Goal: Transaction & Acquisition: Book appointment/travel/reservation

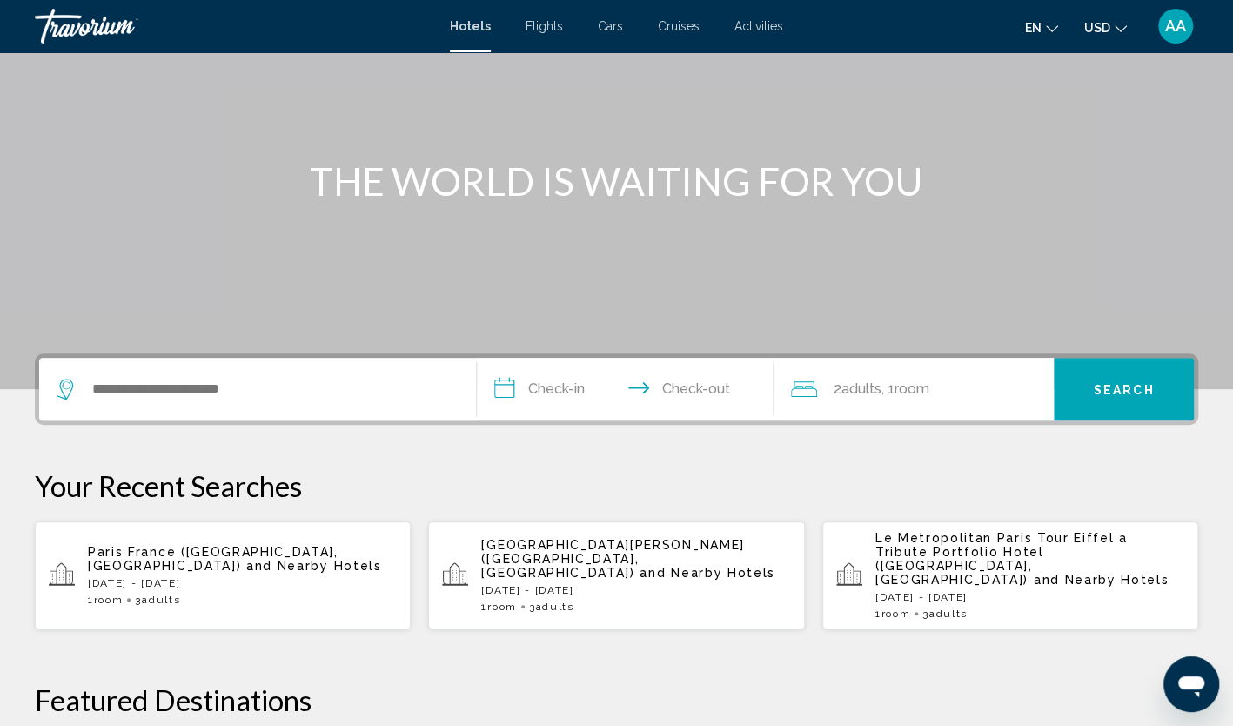
scroll to position [174, 0]
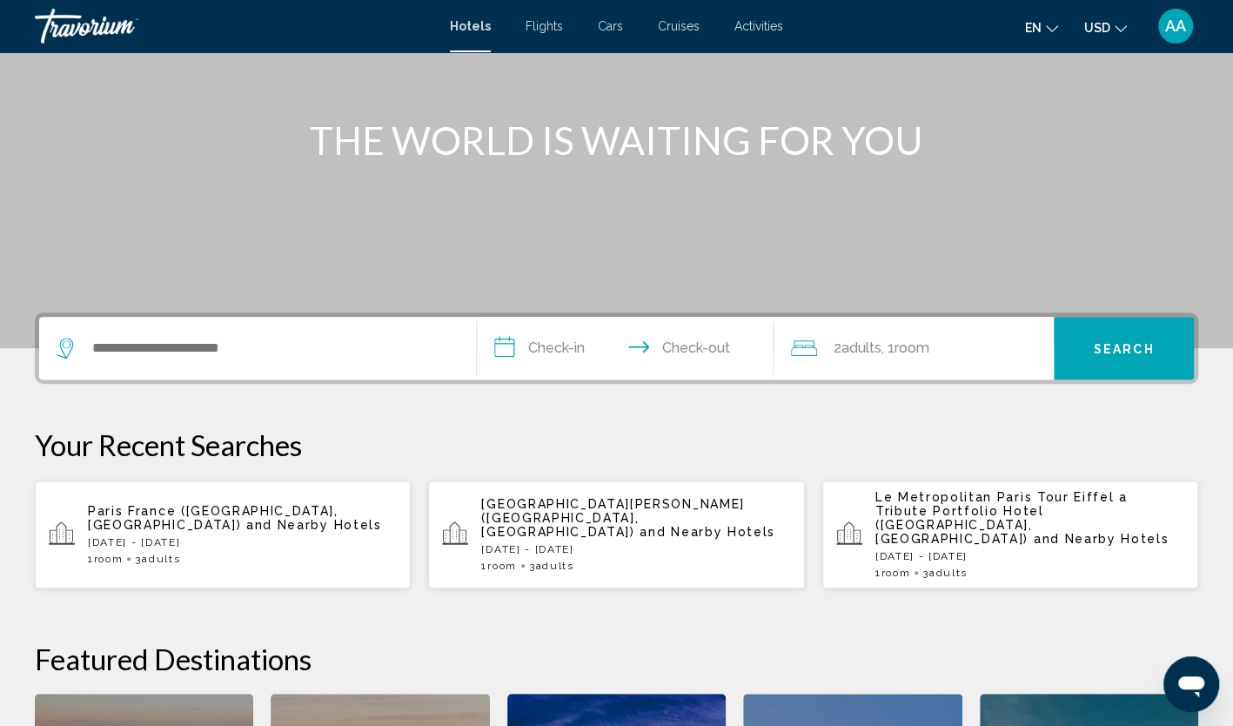
click at [198, 516] on span "Paris France ([GEOGRAPHIC_DATA], [GEOGRAPHIC_DATA])" at bounding box center [213, 518] width 251 height 28
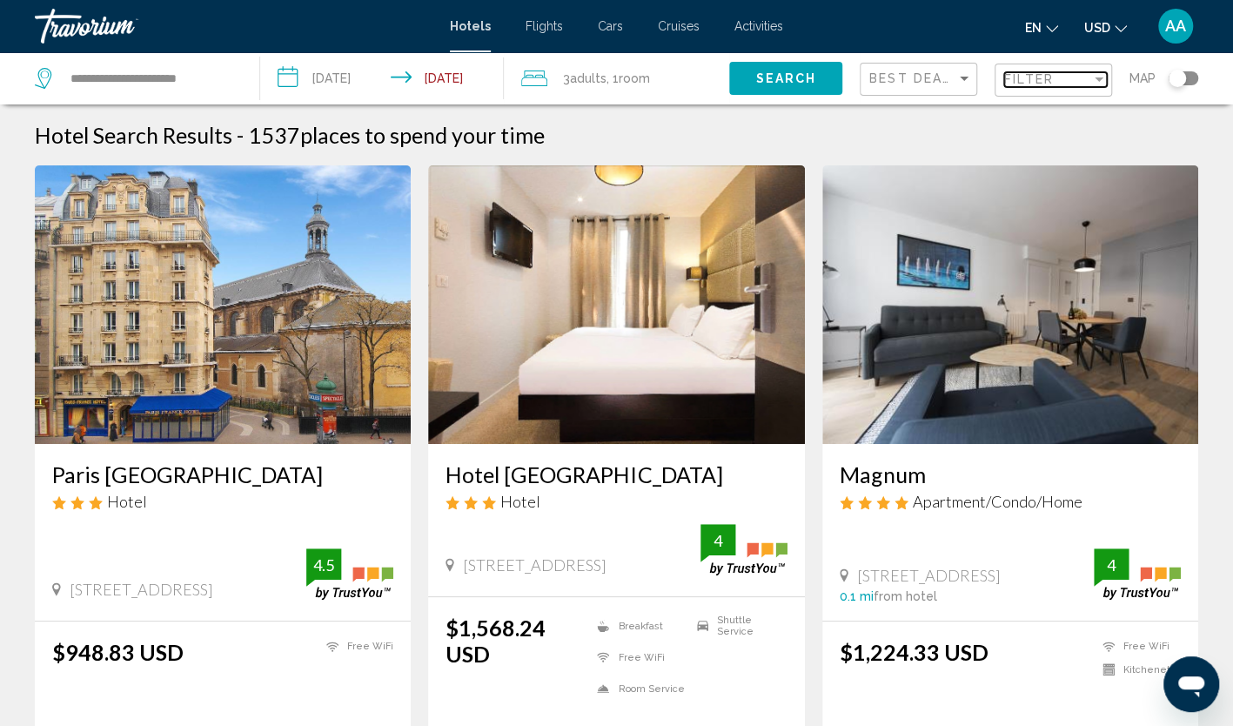
click at [1038, 77] on span "Filter" at bounding box center [1030, 79] width 50 height 14
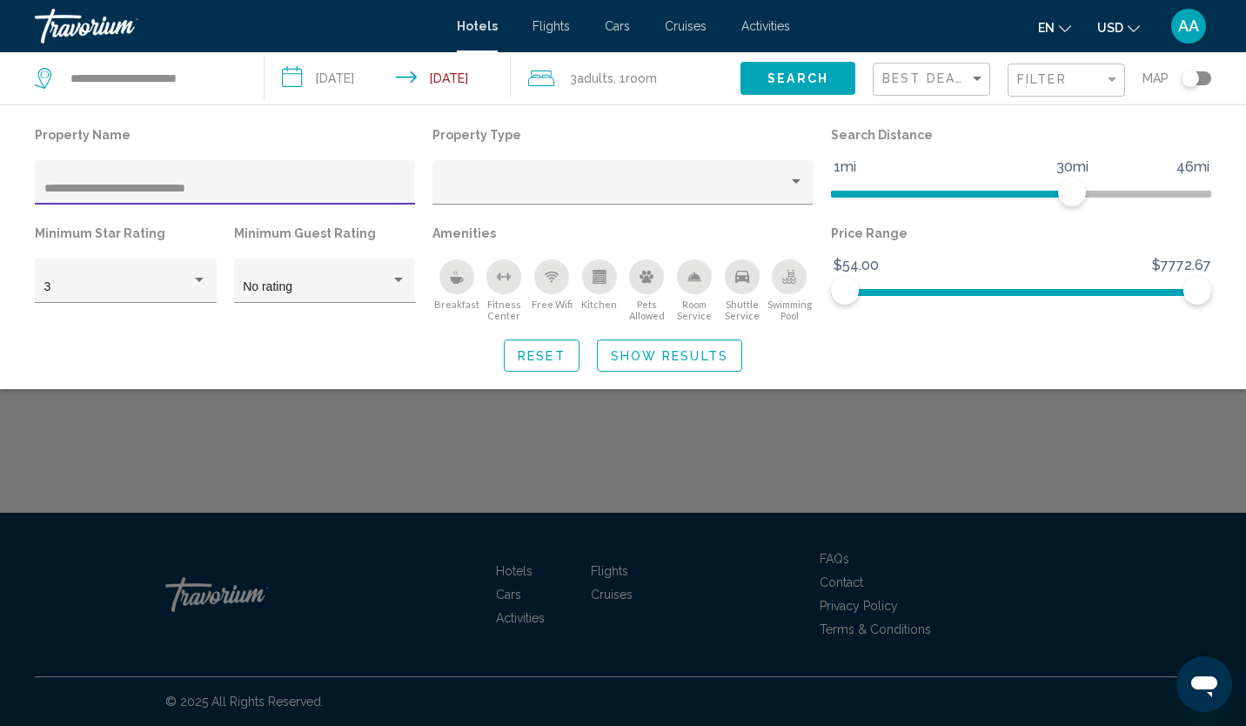
drag, startPoint x: 240, startPoint y: 185, endPoint x: 153, endPoint y: 185, distance: 87.0
click at [153, 185] on input "**********" at bounding box center [225, 189] width 362 height 14
type input "**********"
click at [643, 352] on span "Show Results" at bounding box center [670, 356] width 118 height 14
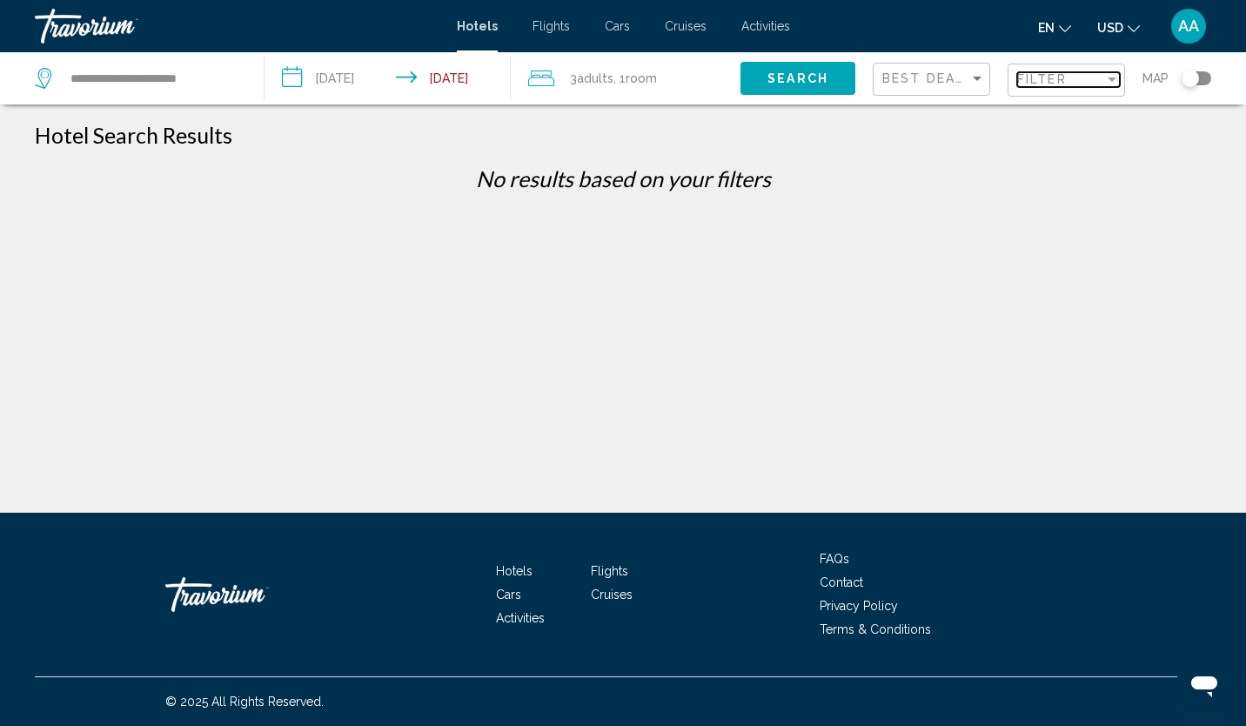
click at [1036, 81] on span "Filter" at bounding box center [1043, 79] width 50 height 14
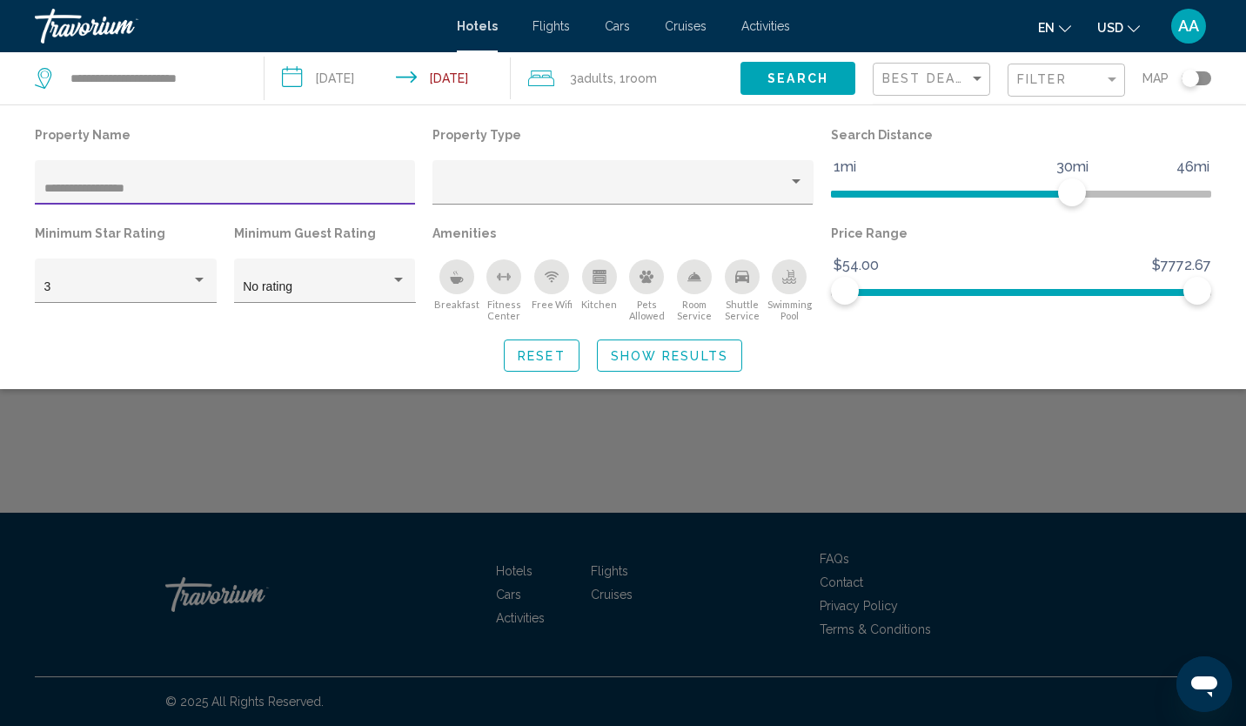
drag, startPoint x: 77, startPoint y: 189, endPoint x: 3, endPoint y: 168, distance: 77.7
click at [0, 176] on html "**********" at bounding box center [623, 363] width 1246 height 726
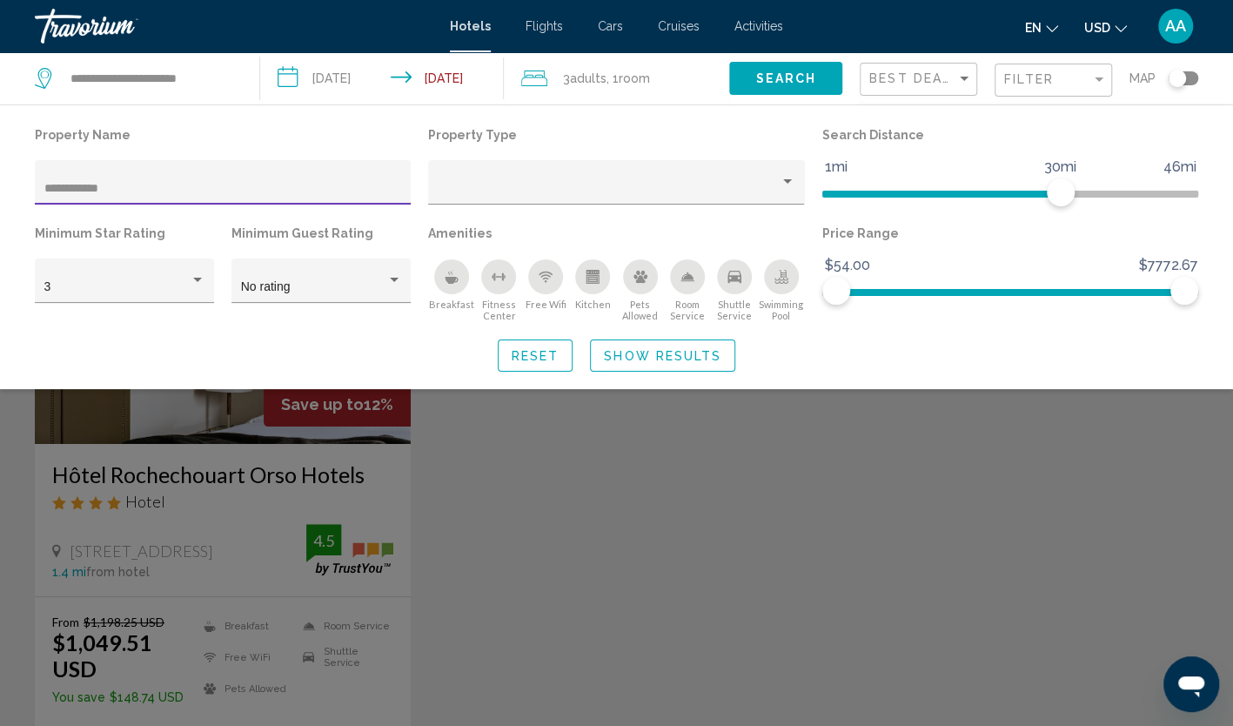
type input "**********"
click at [564, 544] on div "Search widget" at bounding box center [616, 493] width 1233 height 465
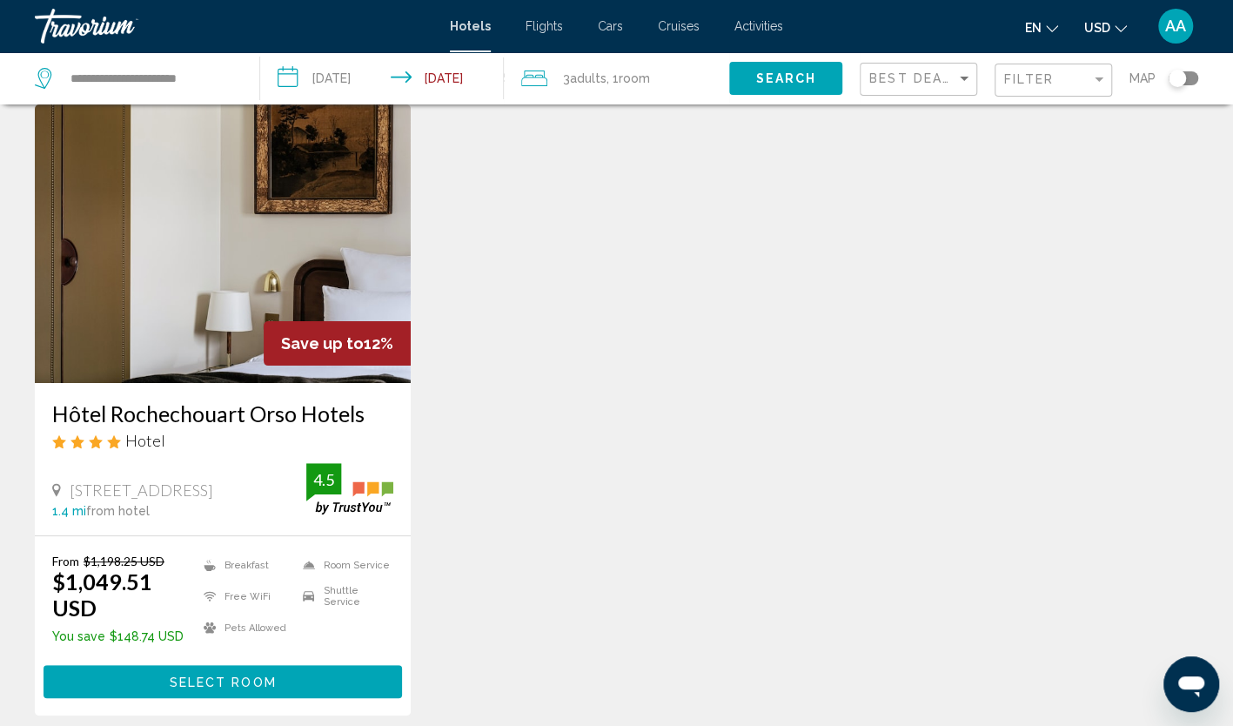
scroll to position [87, 0]
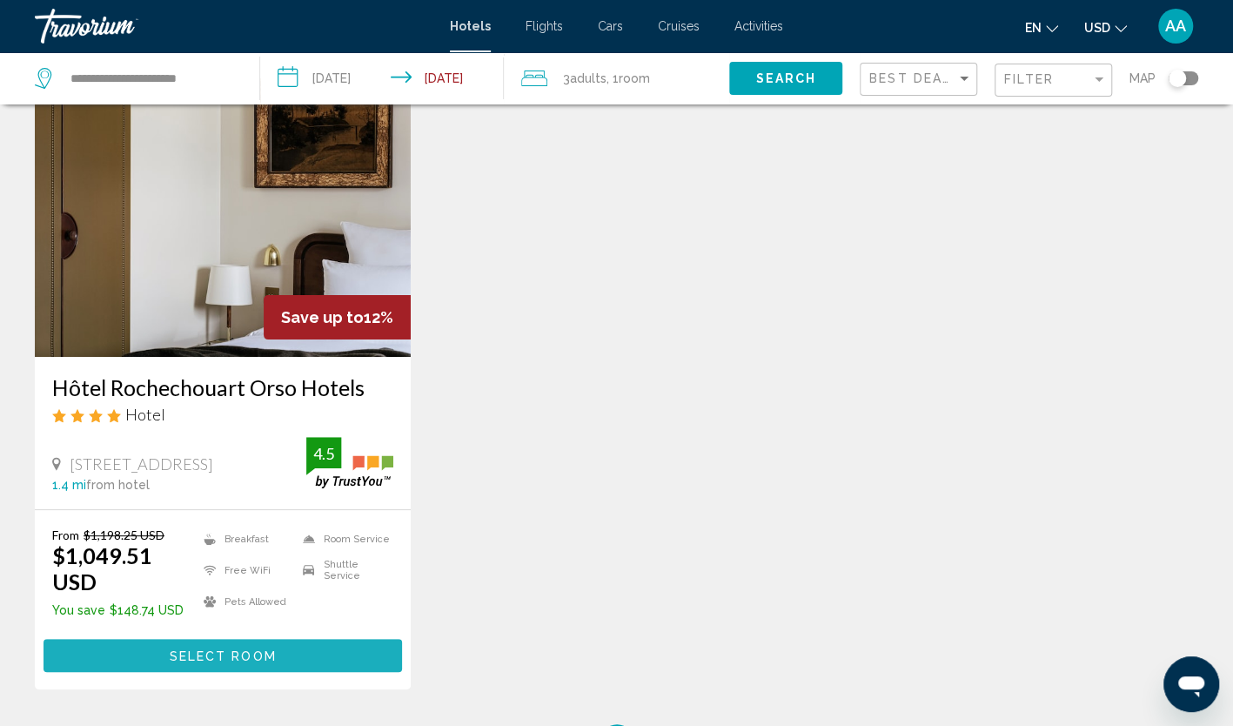
click at [272, 641] on button "Select Room" at bounding box center [223, 655] width 359 height 32
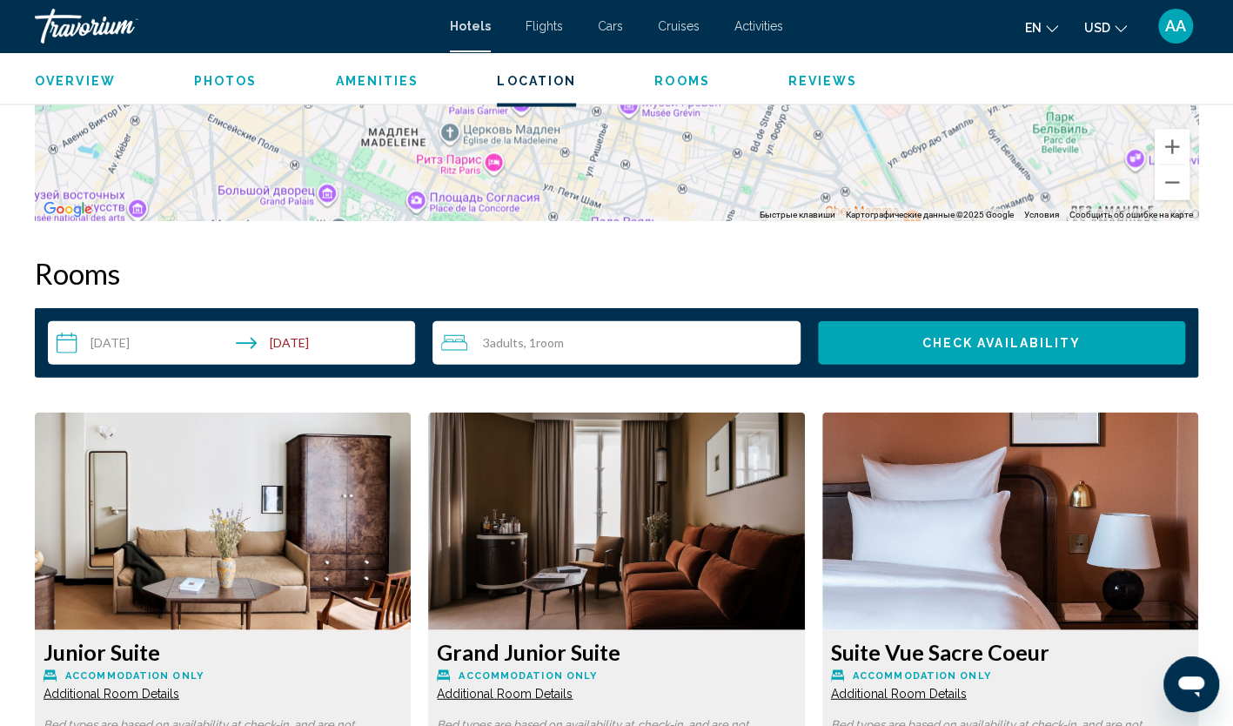
scroll to position [2350, 0]
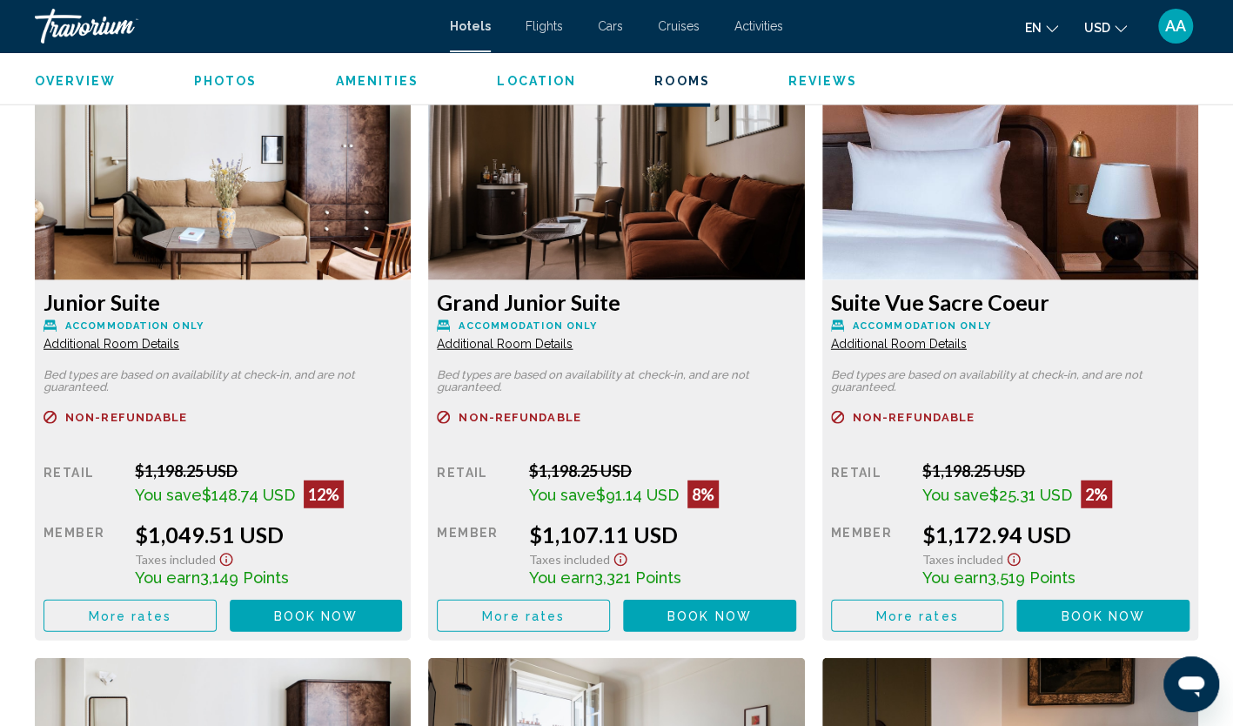
click at [149, 600] on button "More rates" at bounding box center [130, 616] width 173 height 32
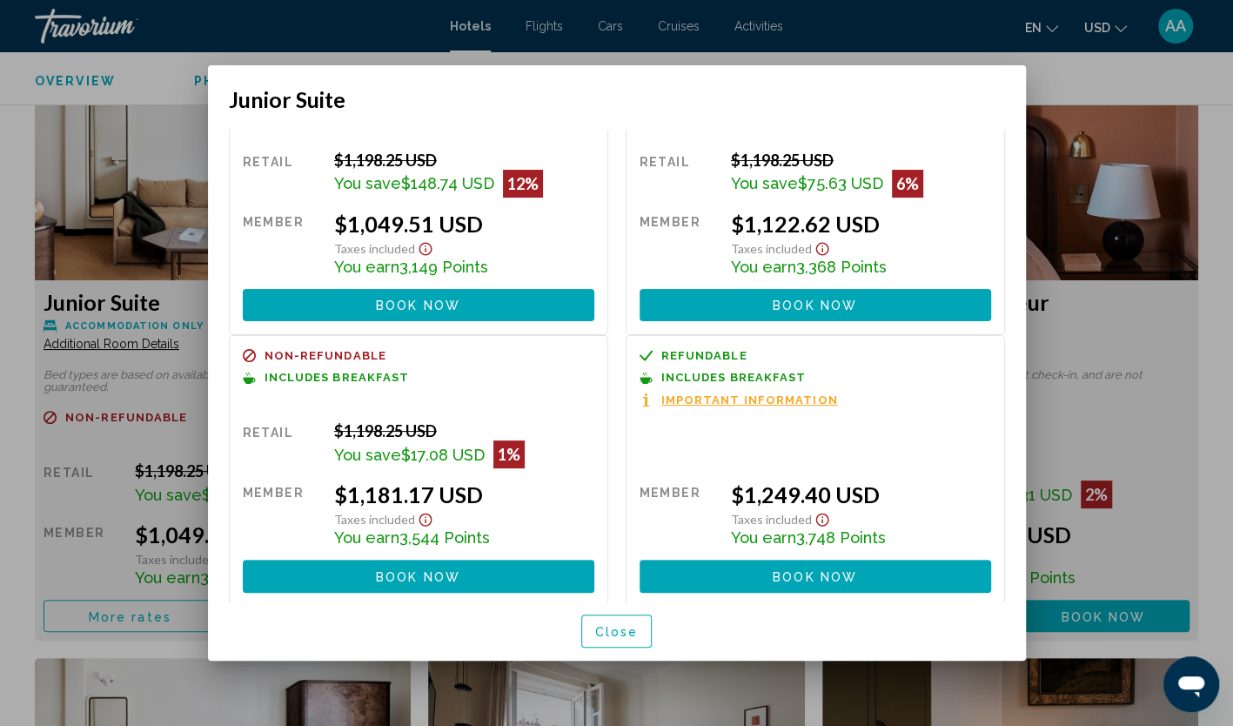
scroll to position [90, 0]
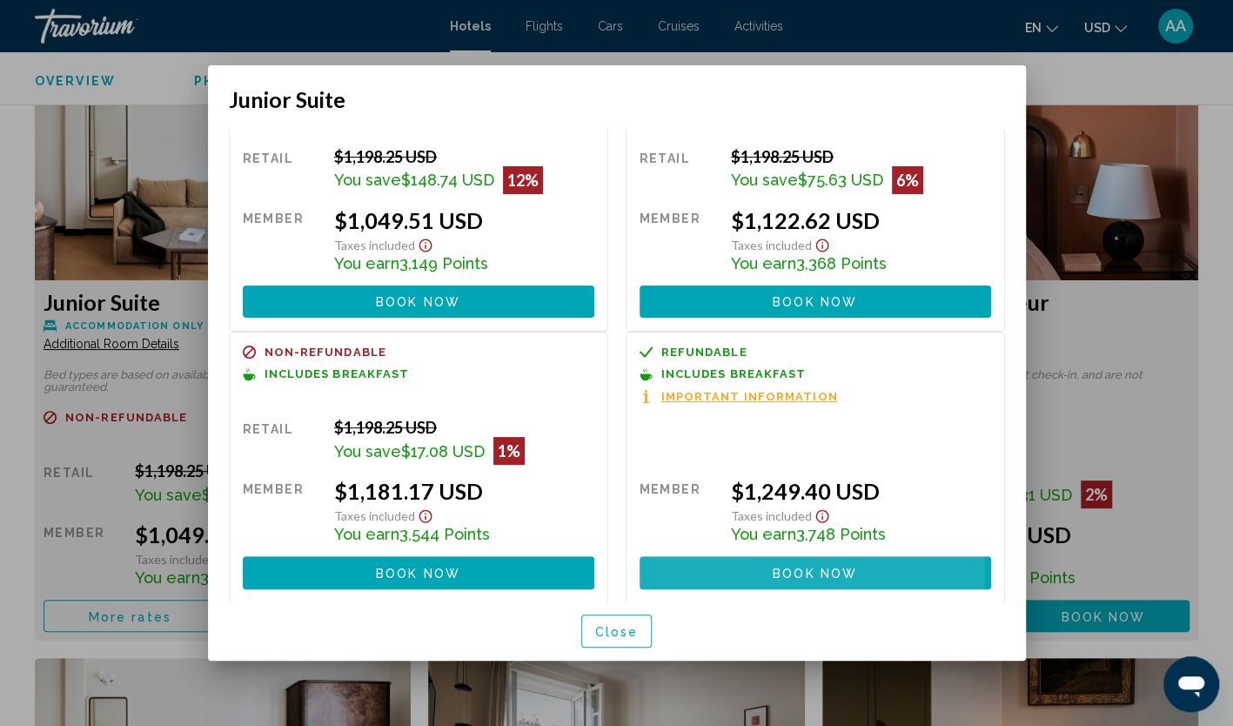
click at [754, 574] on button "Book now No longer available" at bounding box center [816, 572] width 352 height 32
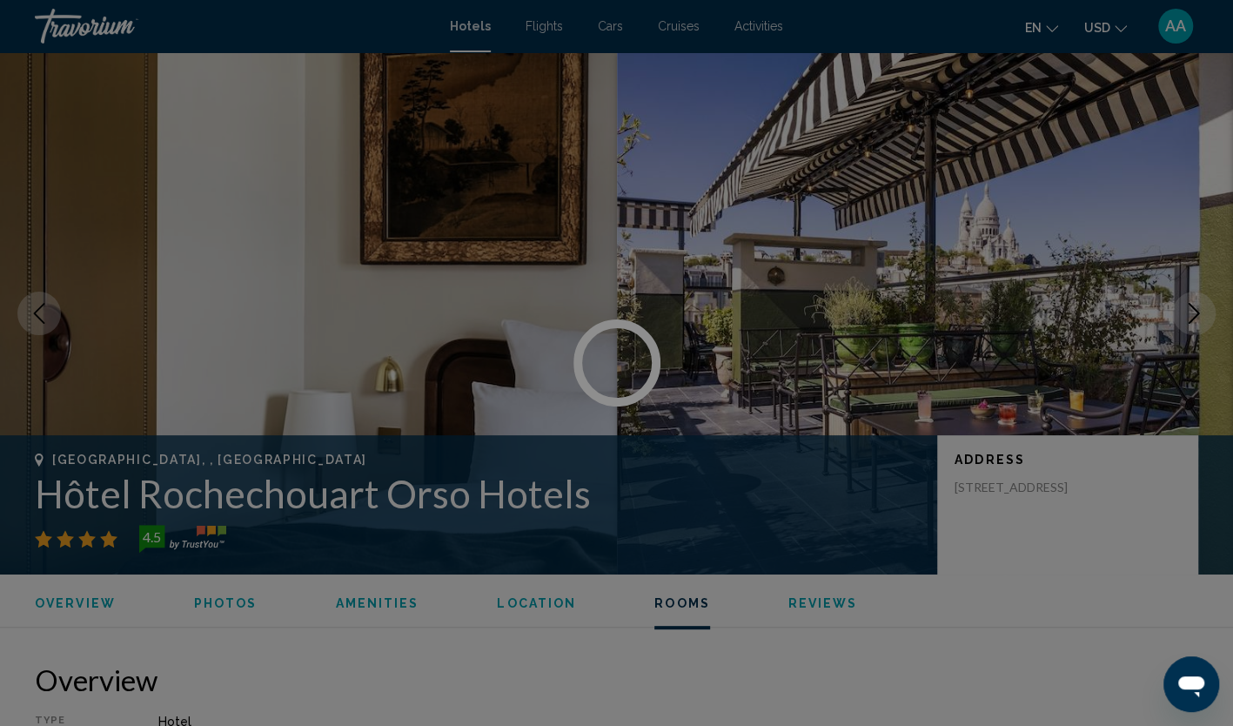
scroll to position [2350, 0]
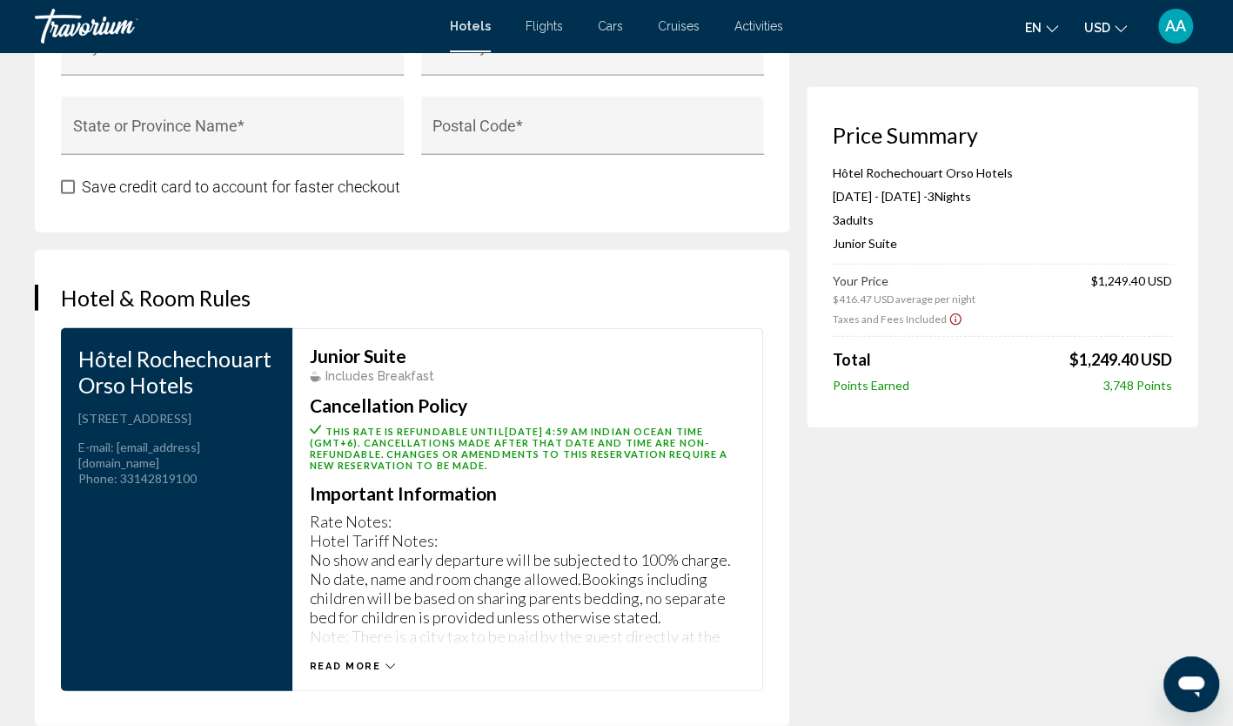
scroll to position [2350, 0]
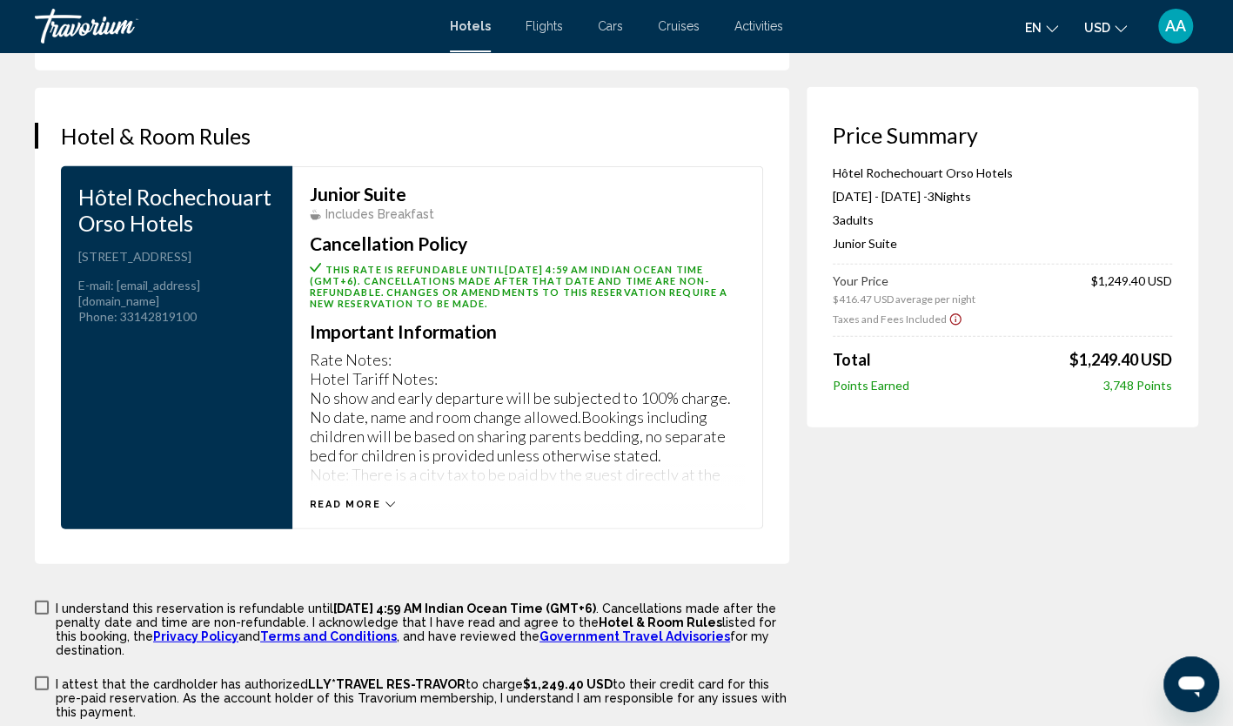
click at [346, 499] on span "Read more" at bounding box center [345, 504] width 71 height 11
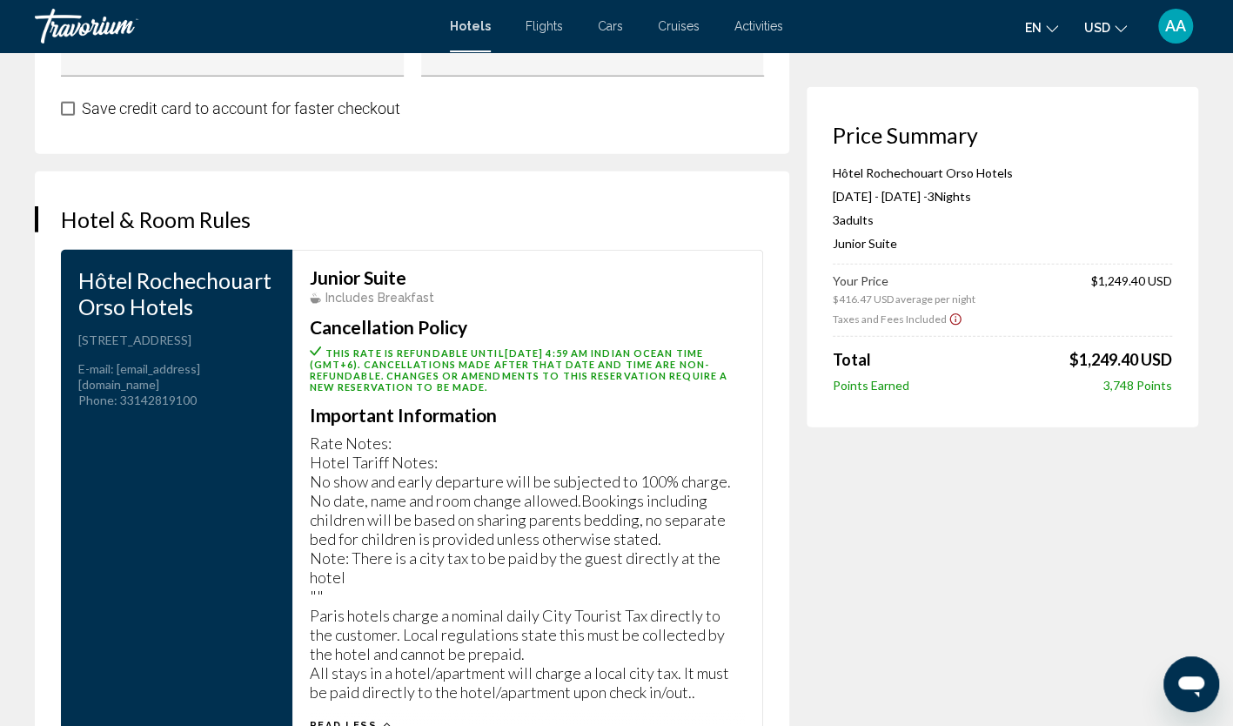
scroll to position [2366, 0]
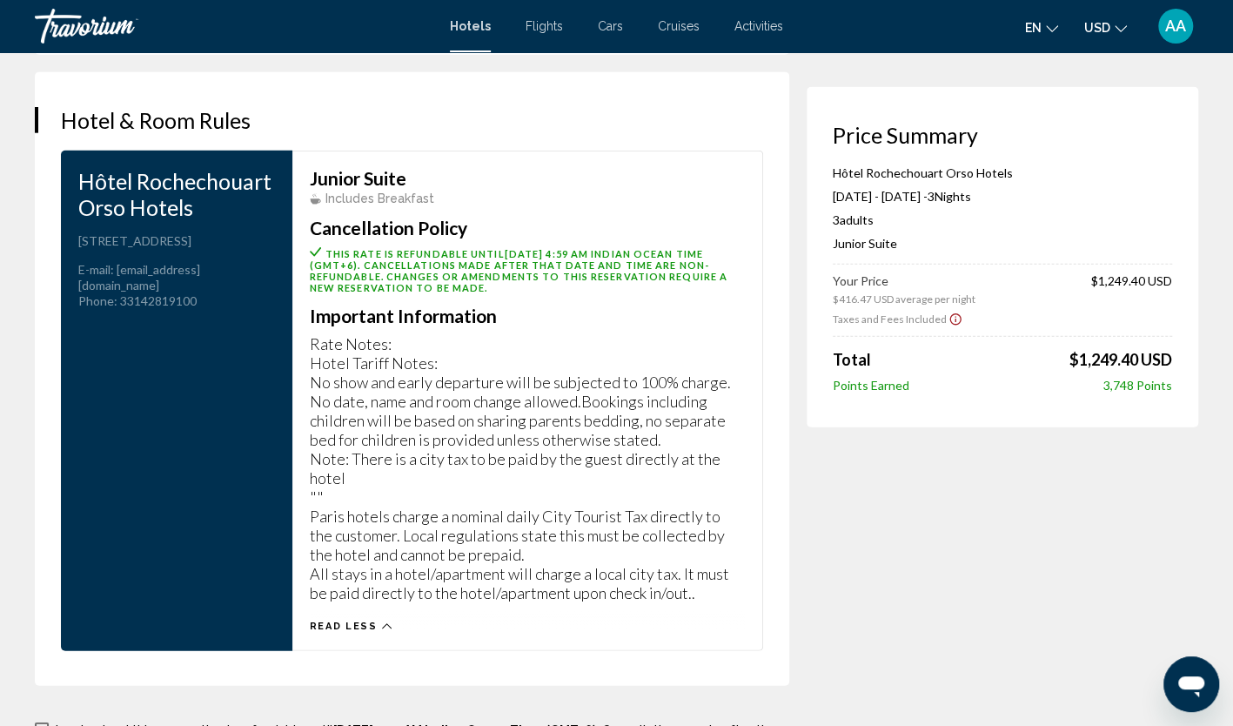
drag, startPoint x: 832, startPoint y: 221, endPoint x: 893, endPoint y: 221, distance: 60.9
click at [893, 221] on div "3 Adult Adults , 0 Child Children ( ages )" at bounding box center [1002, 219] width 339 height 15
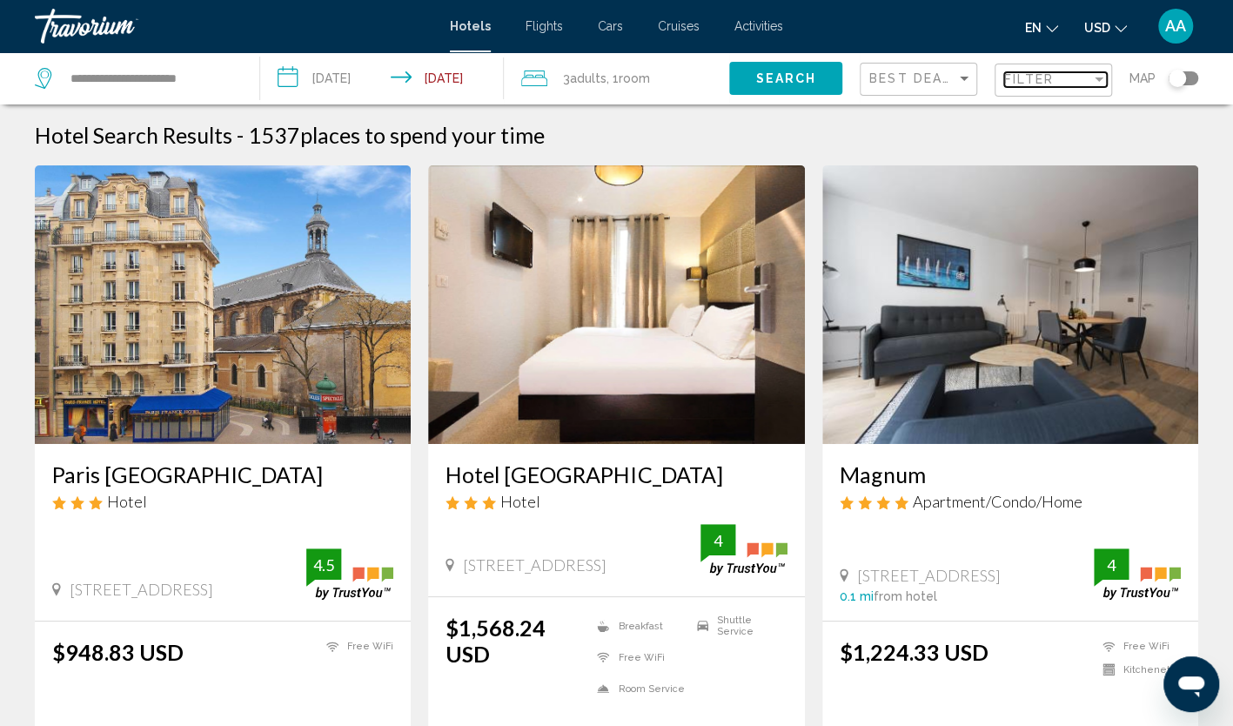
click at [1028, 82] on span "Filter" at bounding box center [1030, 79] width 50 height 14
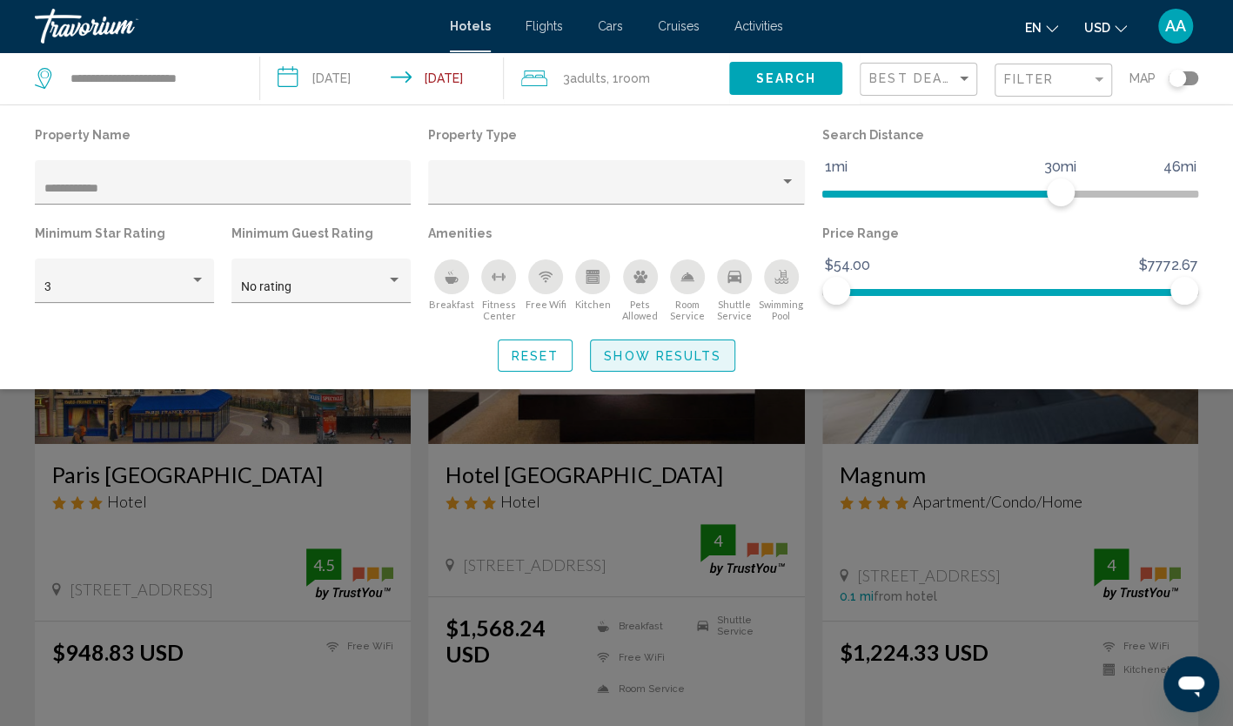
click at [642, 350] on span "Show Results" at bounding box center [663, 356] width 118 height 14
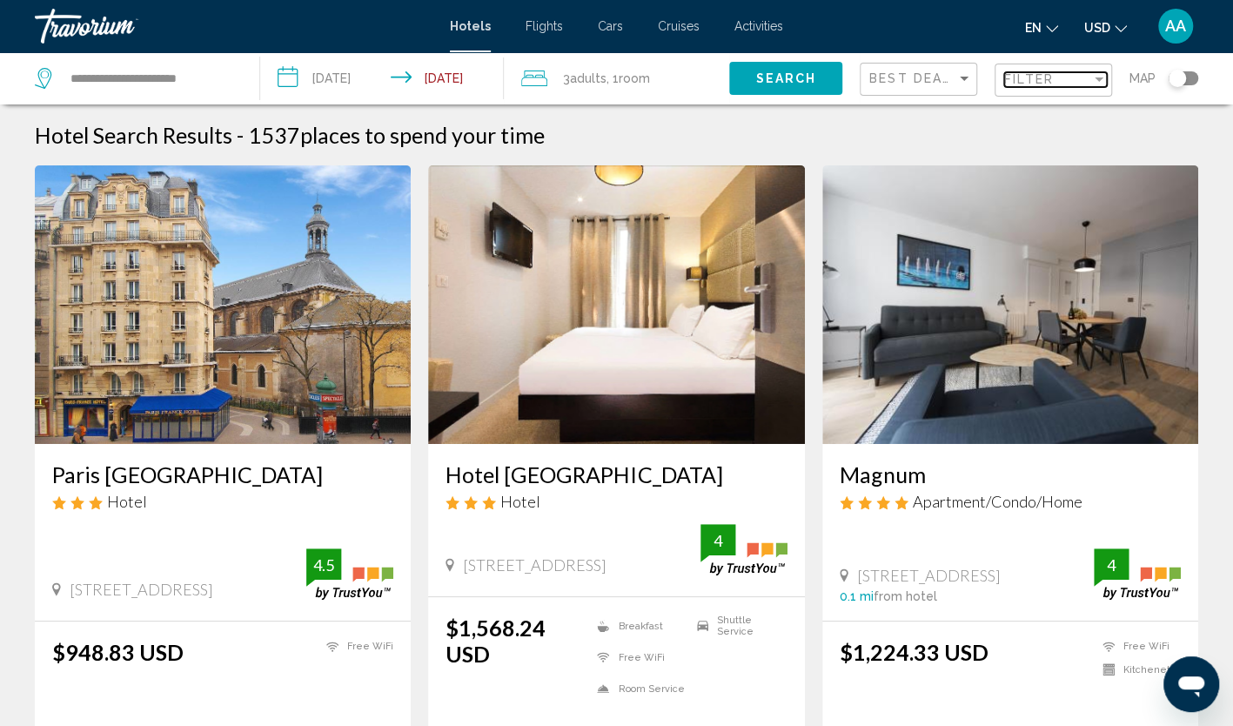
click at [1067, 78] on div "Filter" at bounding box center [1048, 79] width 87 height 14
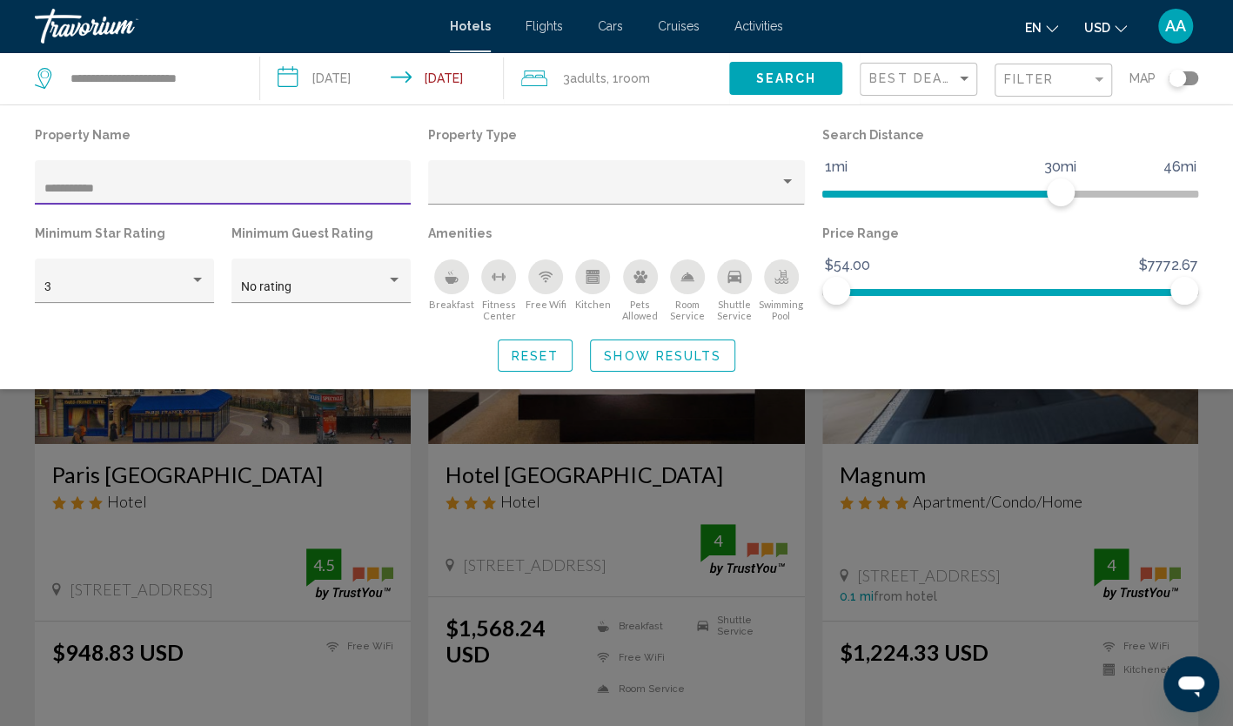
type input "**********"
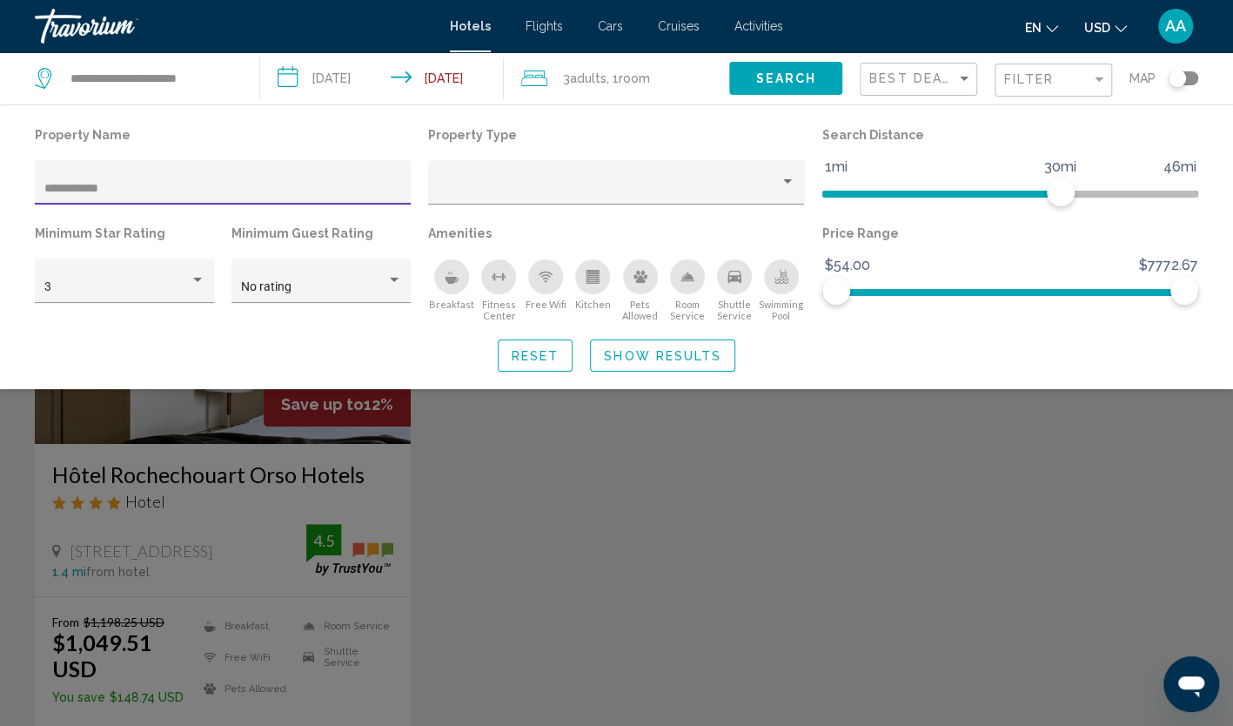
click at [639, 559] on div "Search widget" at bounding box center [616, 493] width 1233 height 465
